Goal: Information Seeking & Learning: Learn about a topic

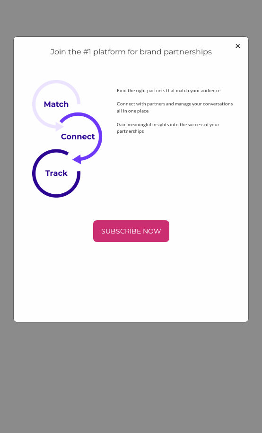
click at [237, 46] on span "×" at bounding box center [238, 45] width 6 height 11
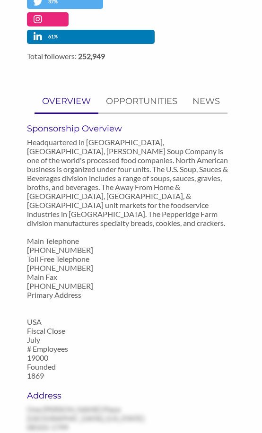
scroll to position [331, 0]
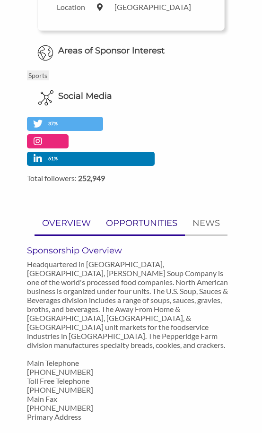
click at [123, 217] on p "OPPORTUNITIES" at bounding box center [141, 224] width 71 height 14
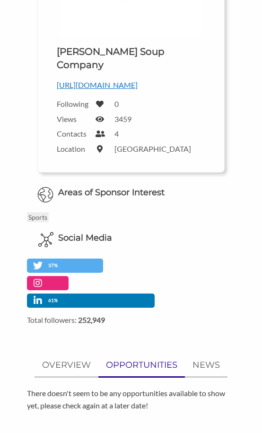
scroll to position [0, 0]
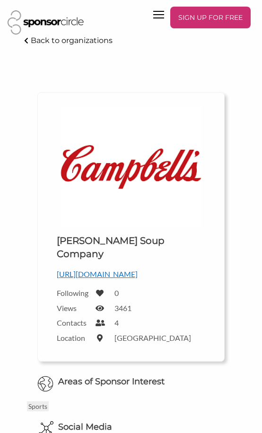
click at [93, 78] on div "Upload a logo for your organization Choose [PERSON_NAME] Soup Company [URL][DOM…" at bounding box center [131, 299] width 224 height 444
drag, startPoint x: 37, startPoint y: 2, endPoint x: 18, endPoint y: 61, distance: 61.8
click at [18, 61] on div "Back to organizations" at bounding box center [131, 56] width 231 height 43
click at [51, 21] on img at bounding box center [46, 22] width 76 height 24
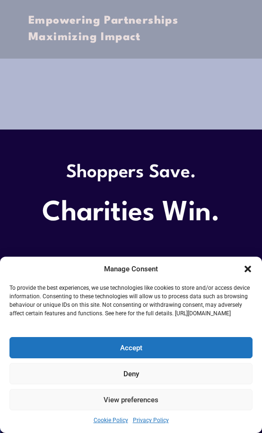
scroll to position [237, 0]
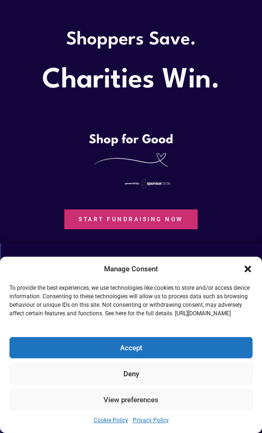
click at [128, 349] on button "Accept" at bounding box center [130, 347] width 243 height 21
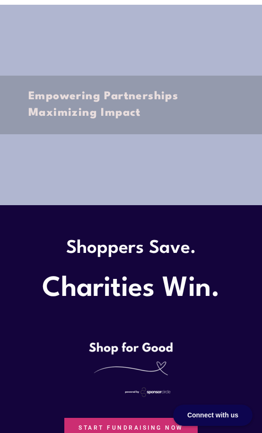
scroll to position [0, 0]
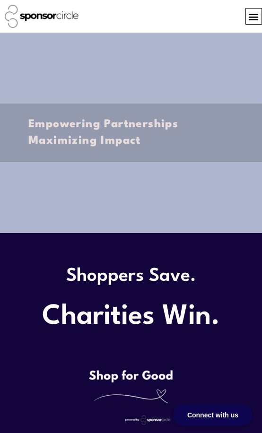
click at [256, 18] on icon "Menu Toggle" at bounding box center [253, 16] width 10 height 10
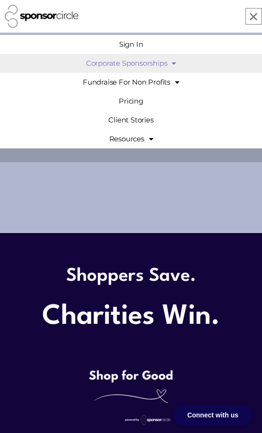
click at [167, 63] on span at bounding box center [171, 63] width 9 height 17
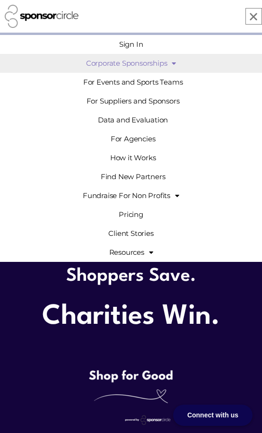
click at [159, 20] on div "Sign In Corporate Sponsorships For Events and Sports Teams For Suppliers and Sp…" at bounding box center [171, 16] width 184 height 17
